Goal: Task Accomplishment & Management: Manage account settings

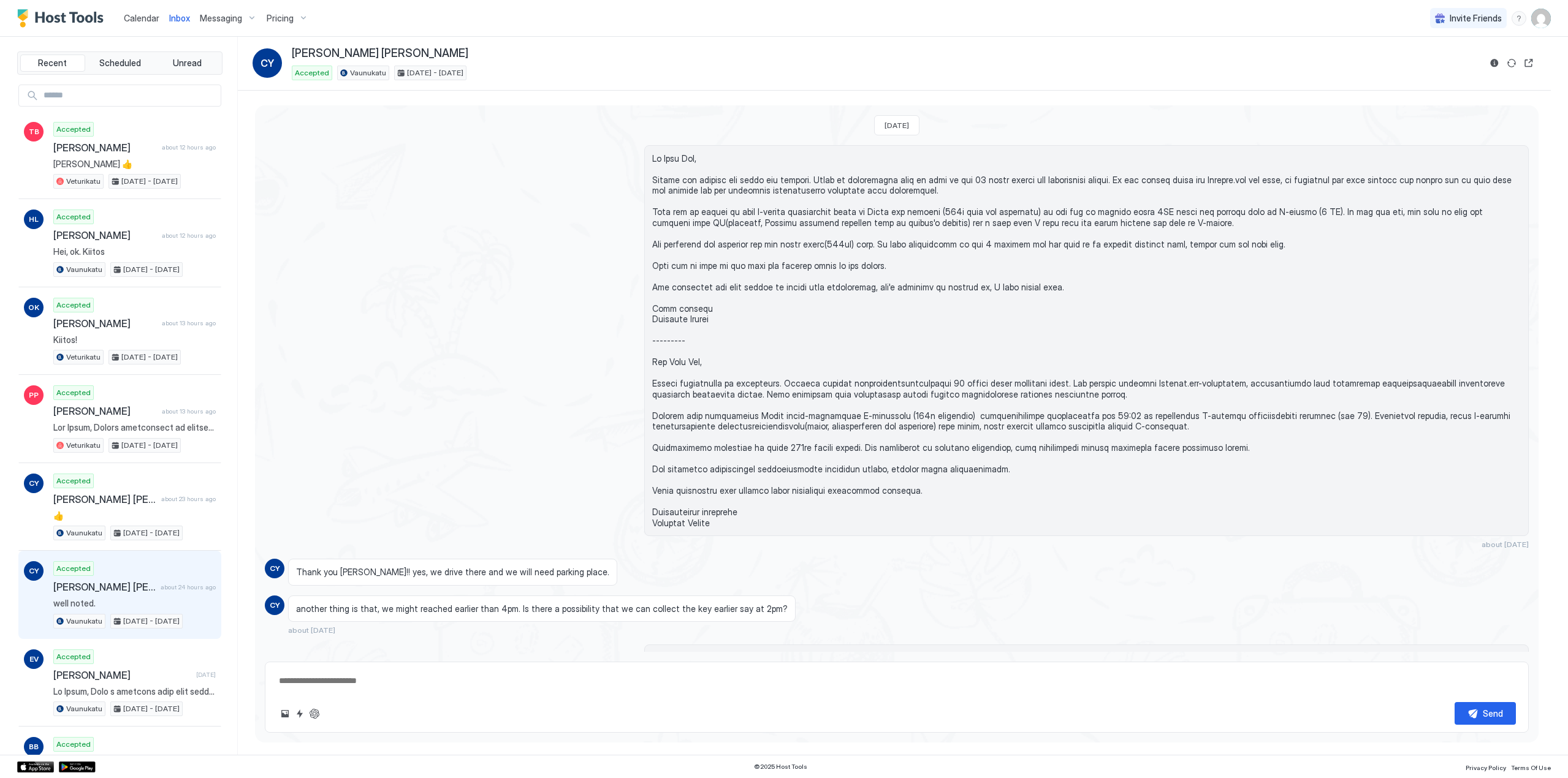
scroll to position [816, 0]
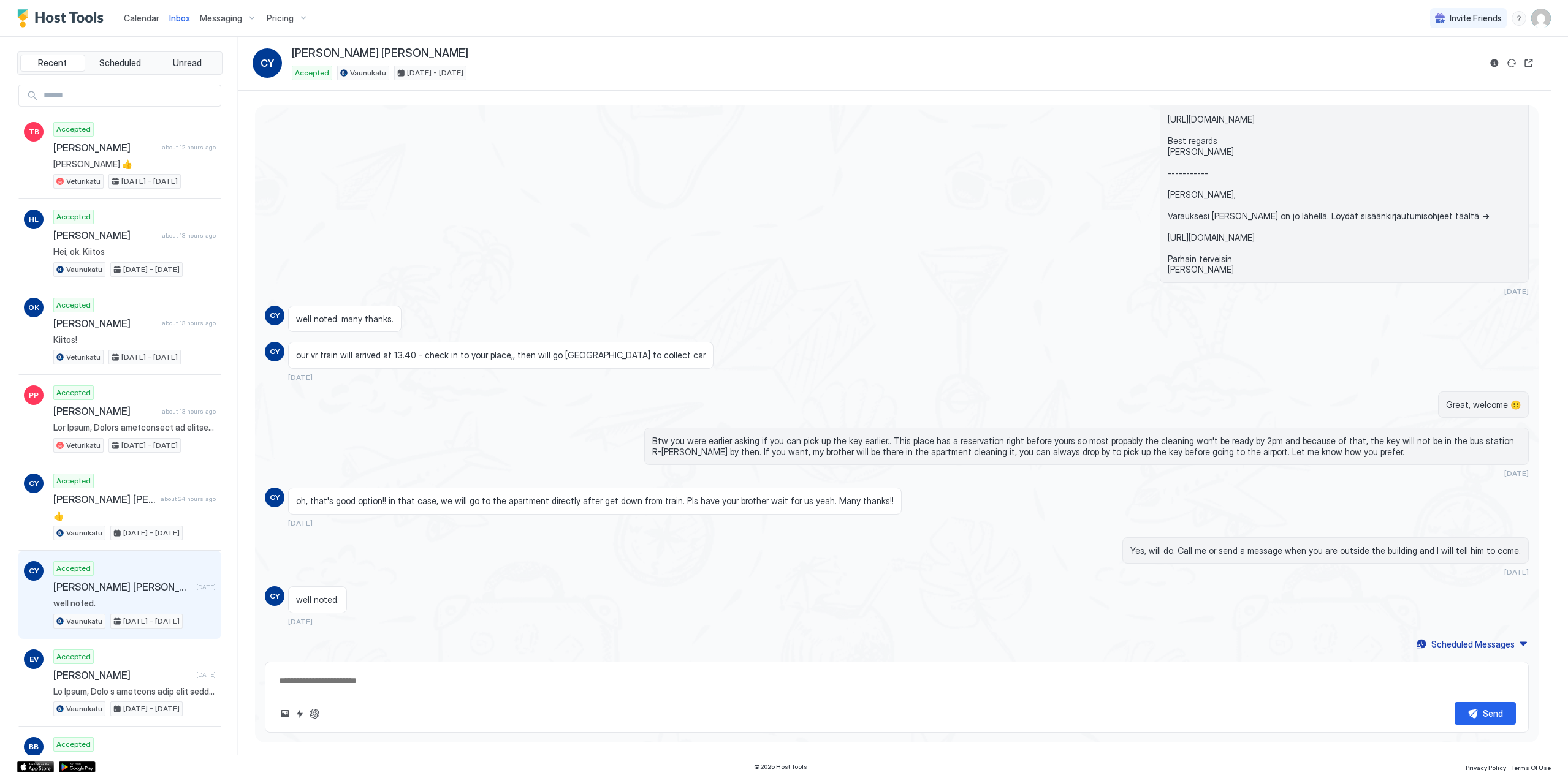
type textarea "*"
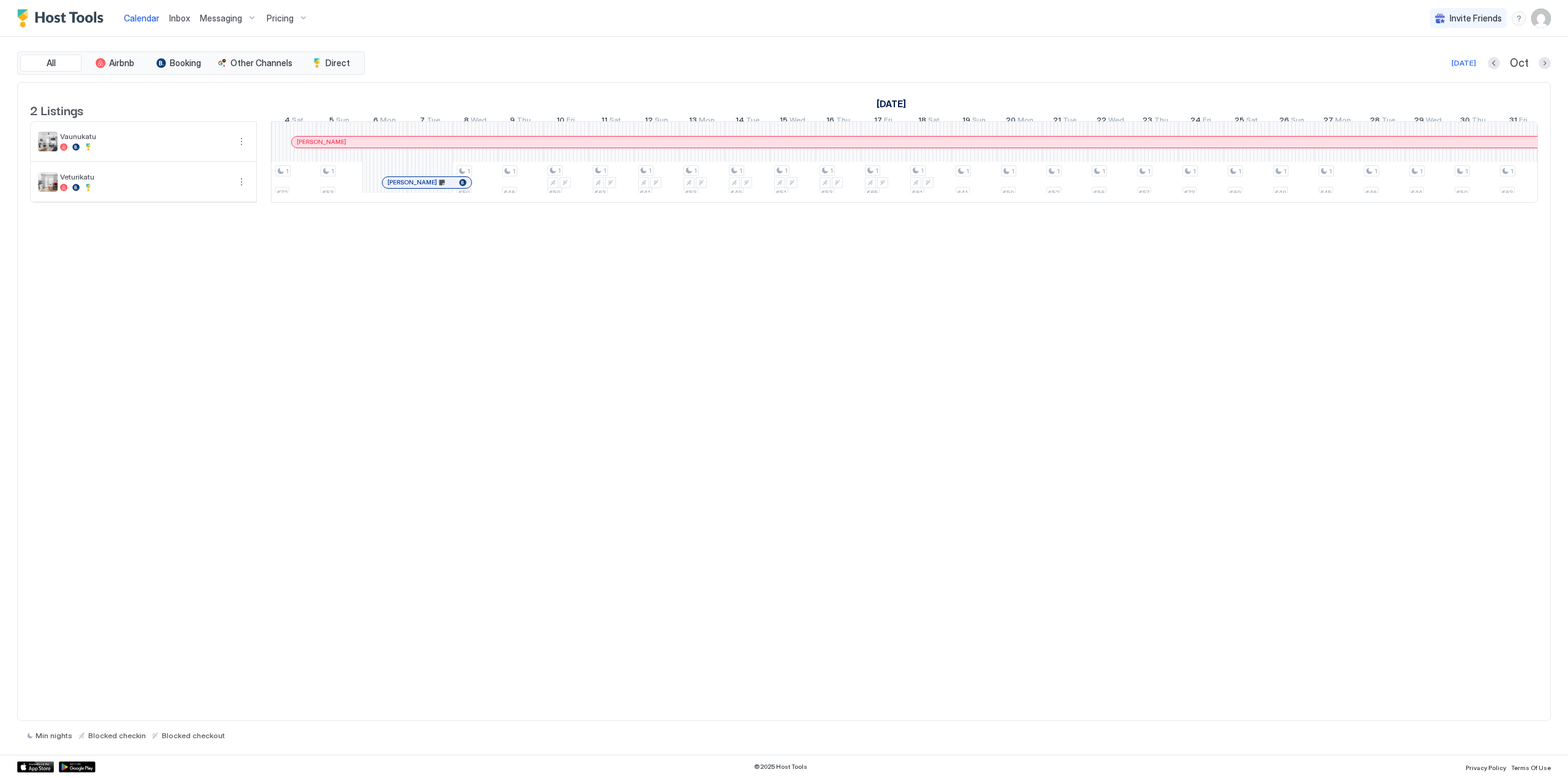
scroll to position [0, 908]
click at [1546, 18] on img "User profile" at bounding box center [1541, 18] width 19 height 19
click at [1445, 69] on div "Settings" at bounding box center [1472, 69] width 155 height 22
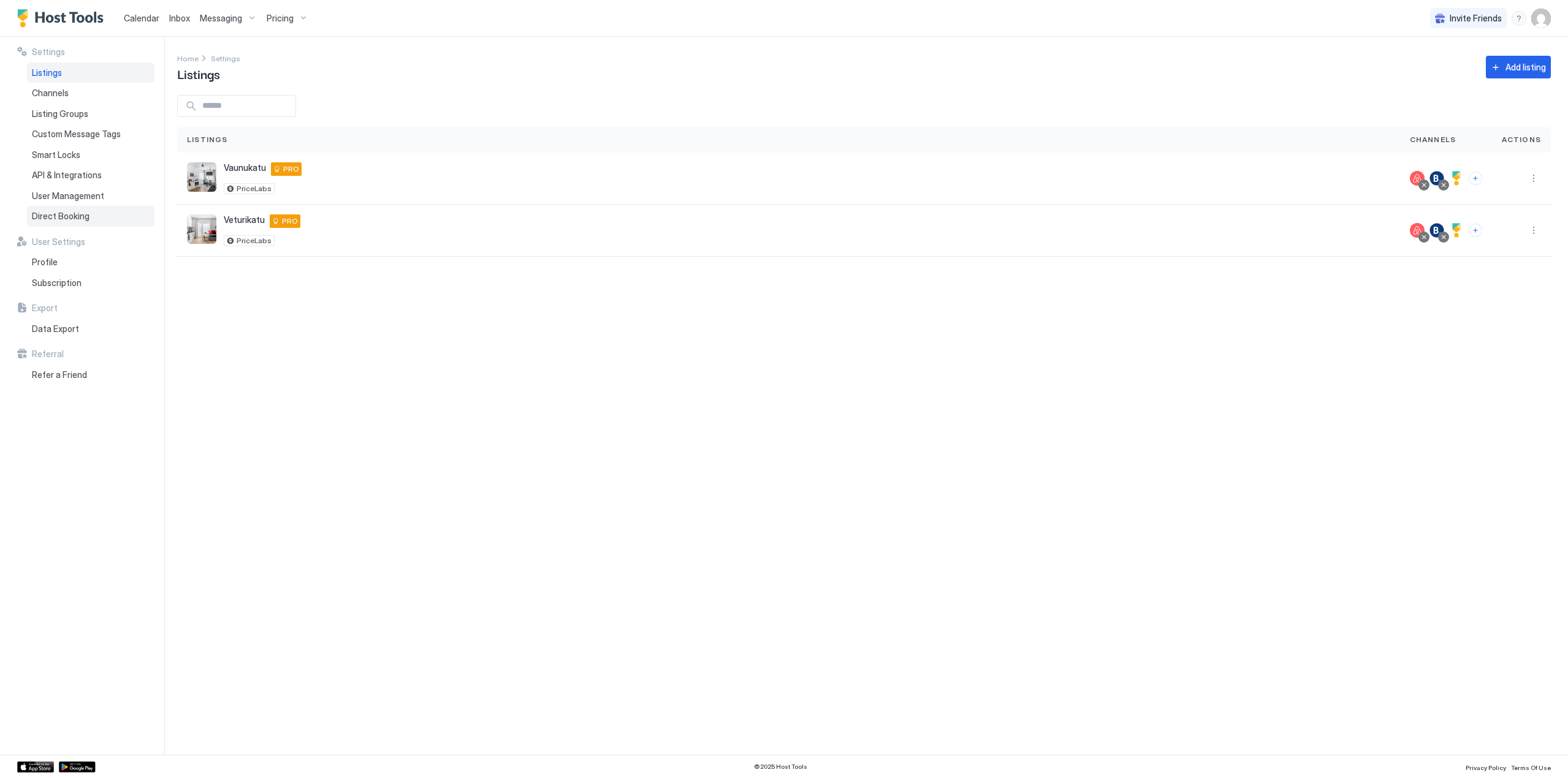
click at [82, 214] on span "Direct Booking" at bounding box center [61, 216] width 58 height 11
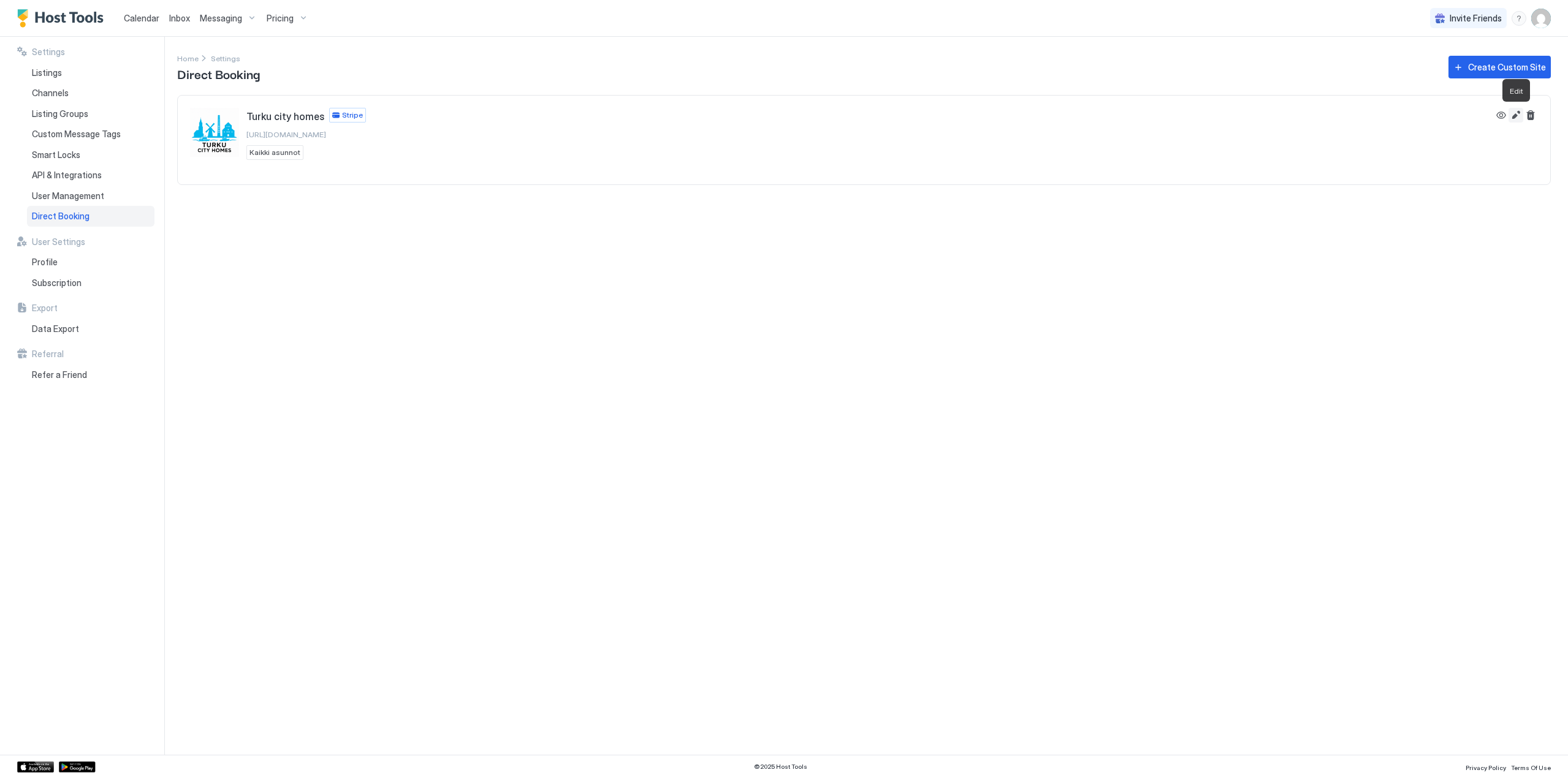
click at [1514, 118] on button "Edit" at bounding box center [1515, 115] width 14 height 14
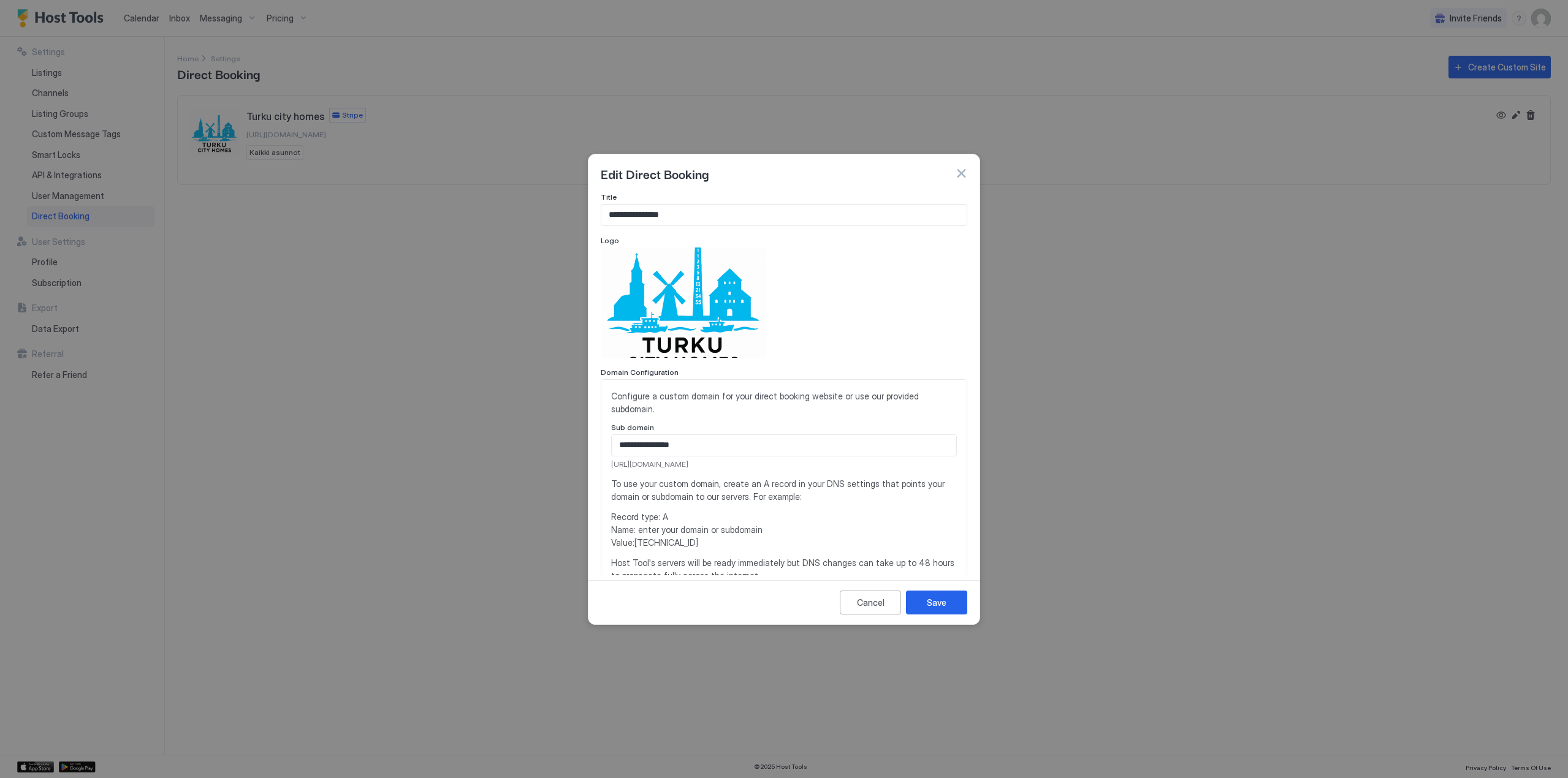
scroll to position [61, 0]
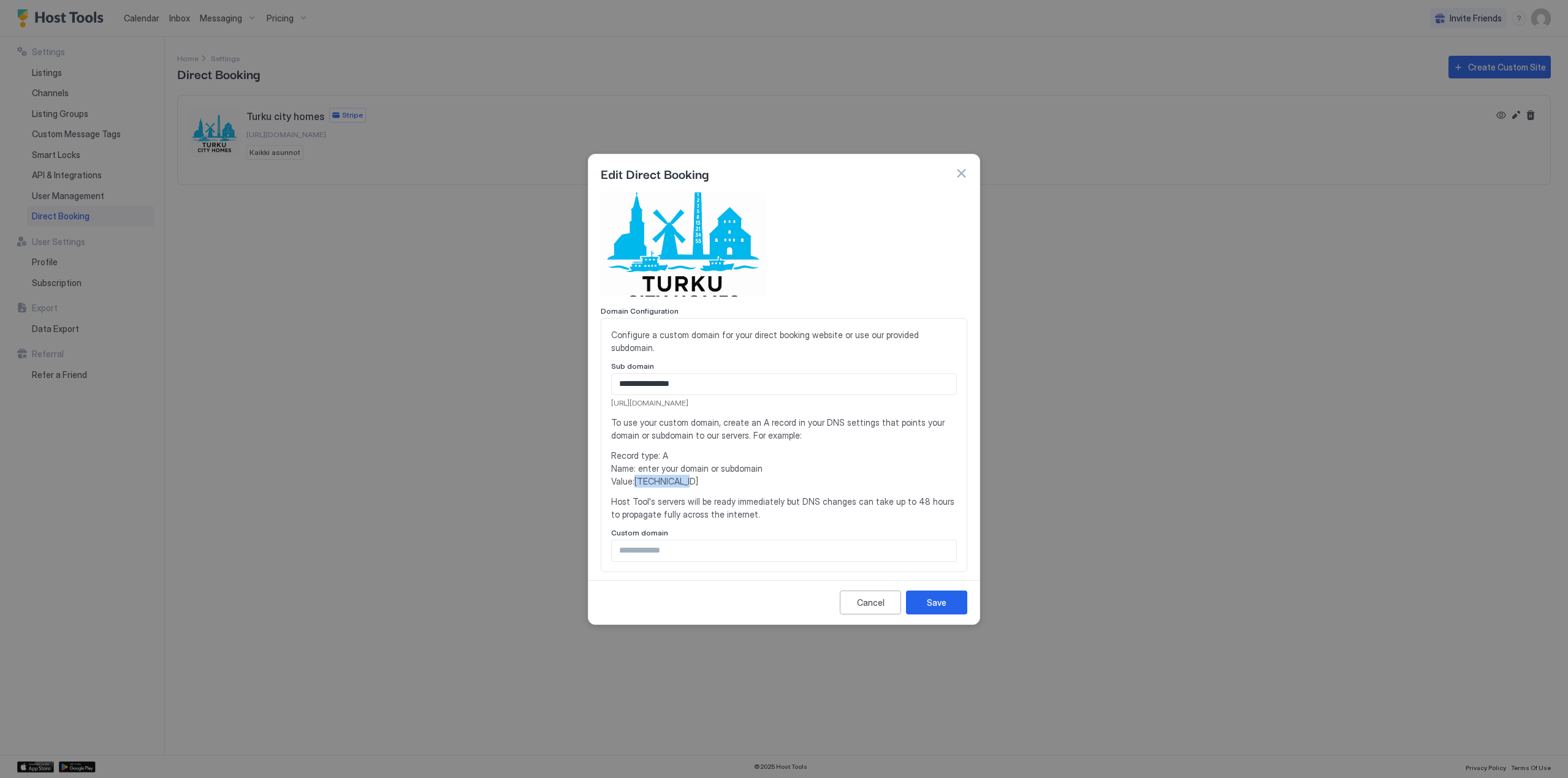
drag, startPoint x: 679, startPoint y: 481, endPoint x: 637, endPoint y: 482, distance: 42.0
click at [637, 482] on span "Record type: A Name: enter your domain or subdomain Value: [TECHNICAL_ID]" at bounding box center [784, 469] width 345 height 38
copy span "[TECHNICAL_ID]"
